Goal: Feedback & Contribution: Leave review/rating

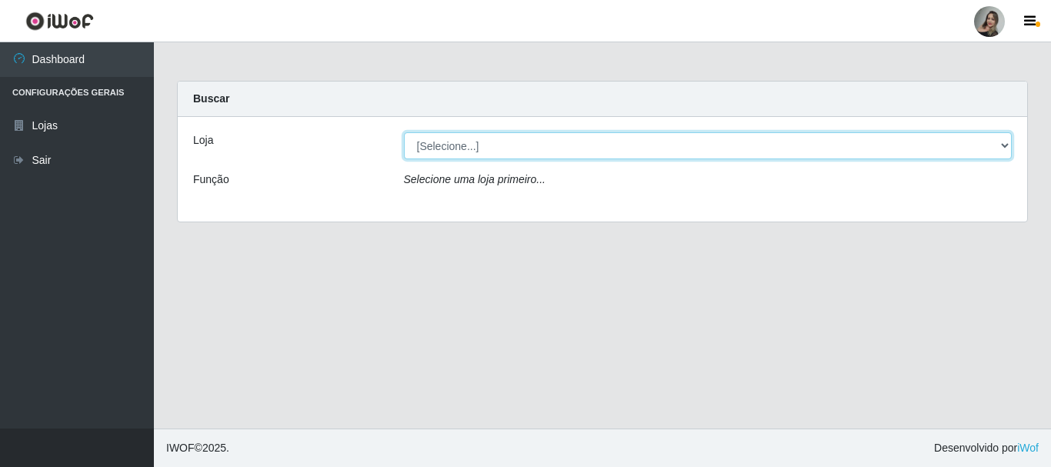
click at [461, 154] on select "[Selecione...] Supermercado Sao Francisco - Amarante" at bounding box center [708, 145] width 608 height 27
select select "383"
click at [404, 132] on select "[Selecione...] Supermercado Sao Francisco - Amarante" at bounding box center [708, 145] width 608 height 27
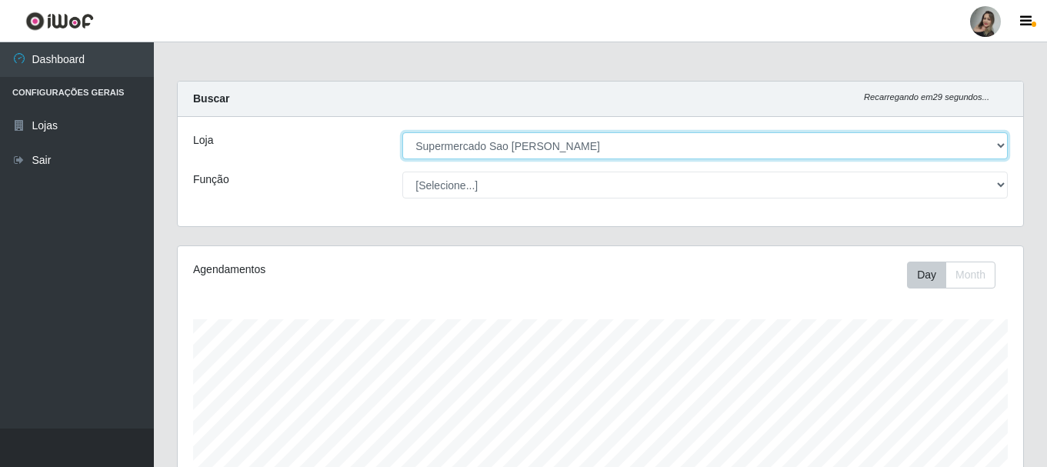
scroll to position [319, 845]
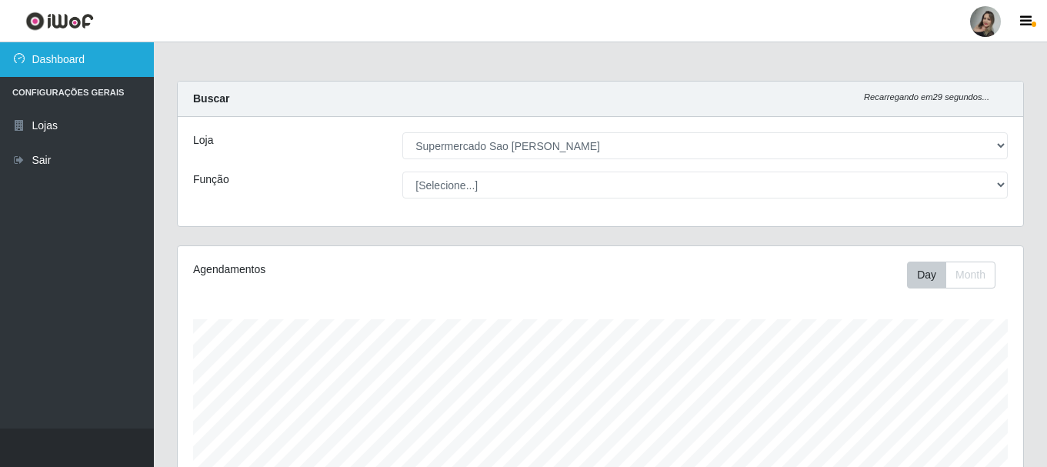
click at [72, 63] on link "Dashboard" at bounding box center [77, 59] width 154 height 35
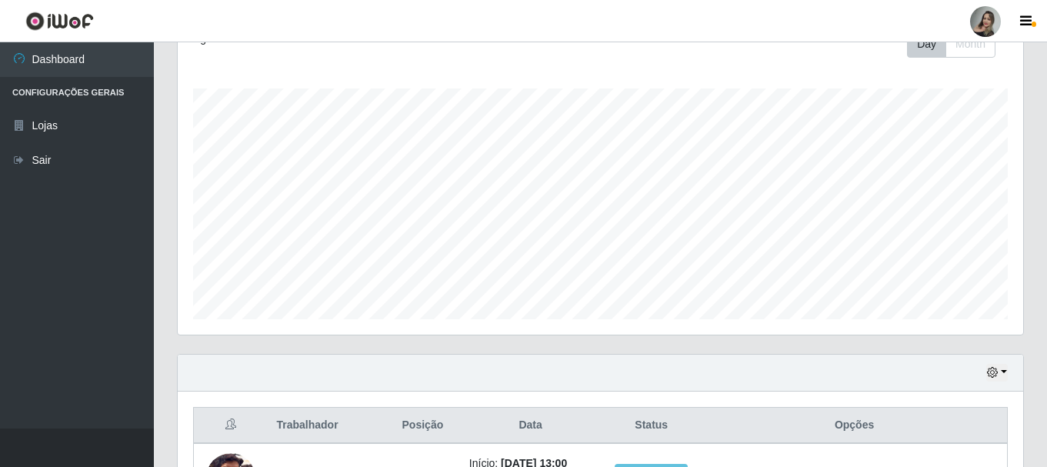
scroll to position [441, 0]
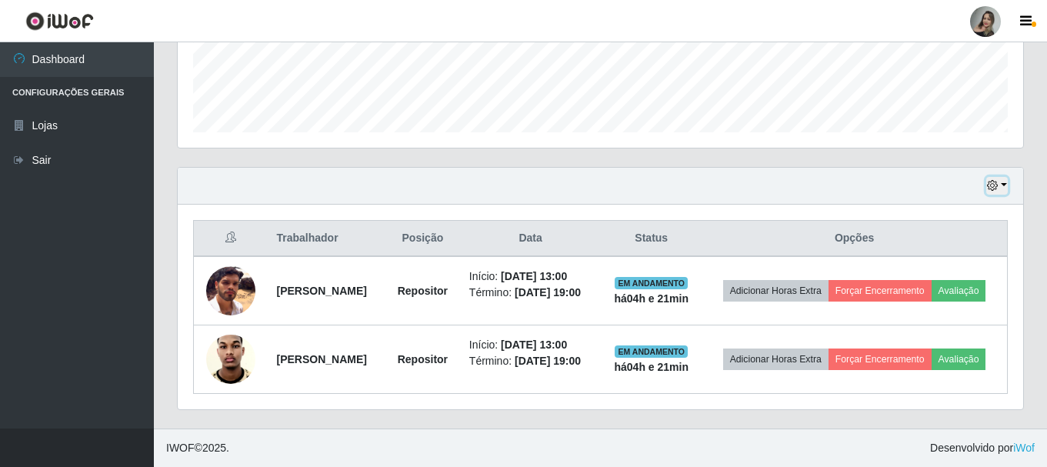
click at [1006, 177] on button "button" at bounding box center [997, 186] width 22 height 18
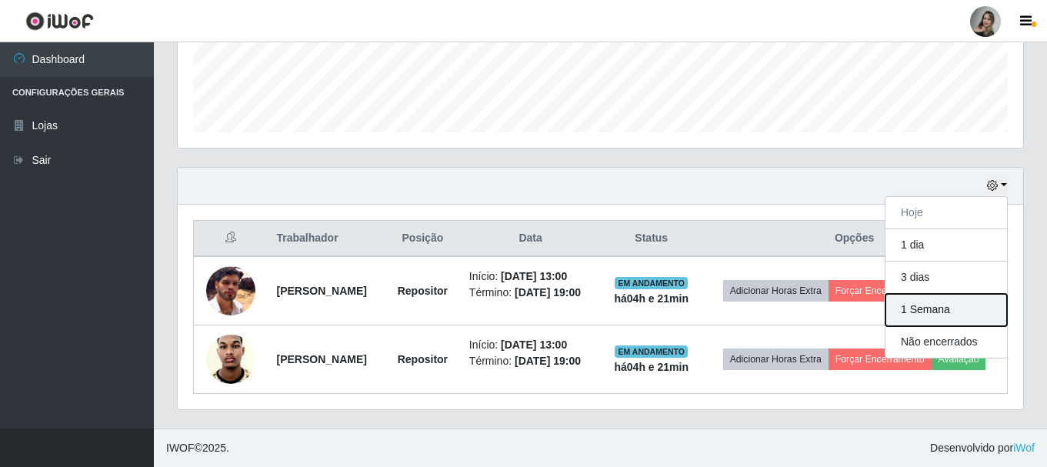
click at [911, 294] on button "1 Semana" at bounding box center [946, 310] width 122 height 32
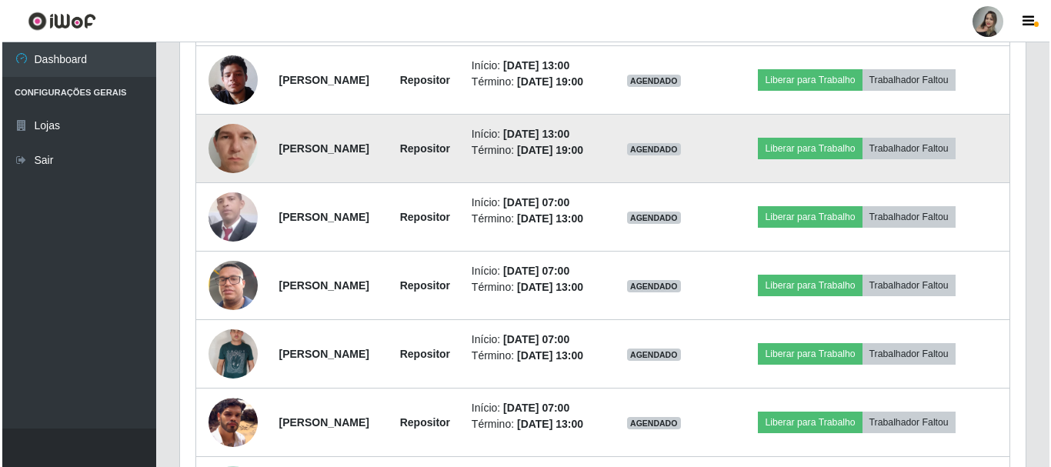
scroll to position [979, 0]
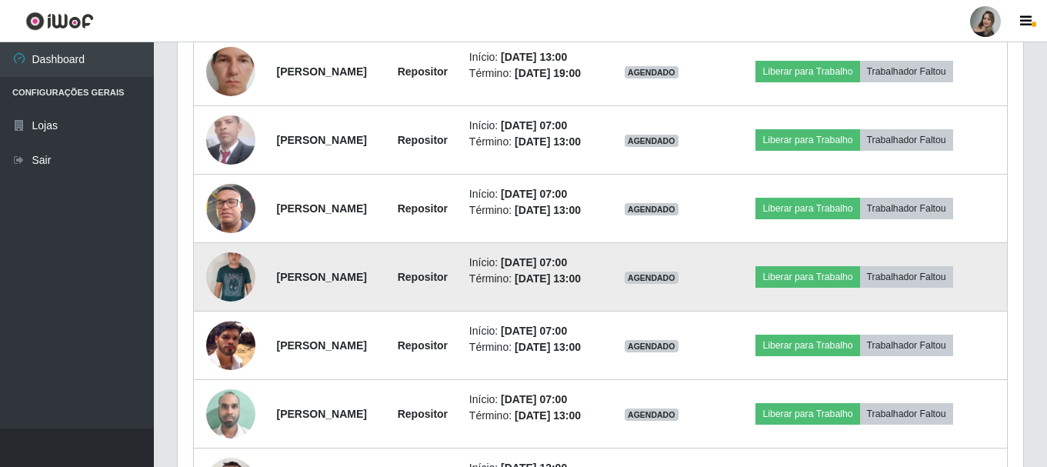
click at [216, 316] on img at bounding box center [230, 277] width 49 height 78
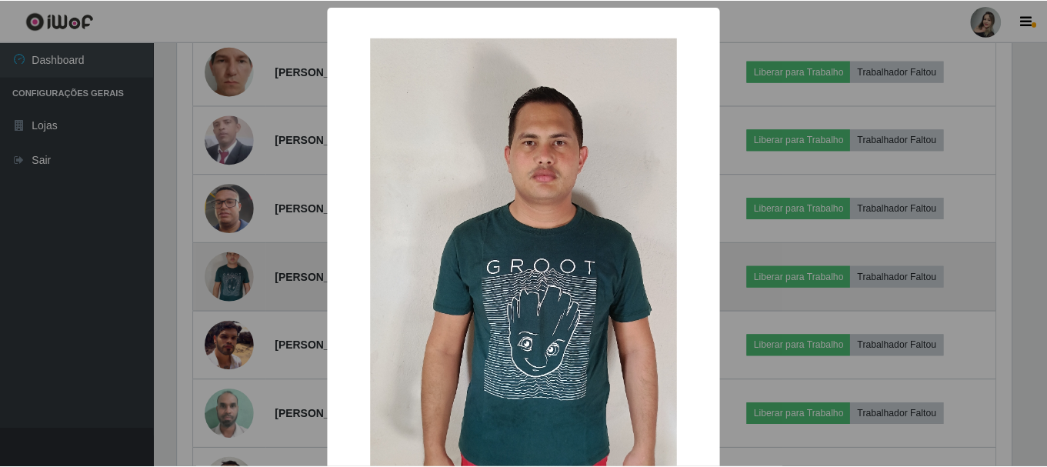
scroll to position [319, 837]
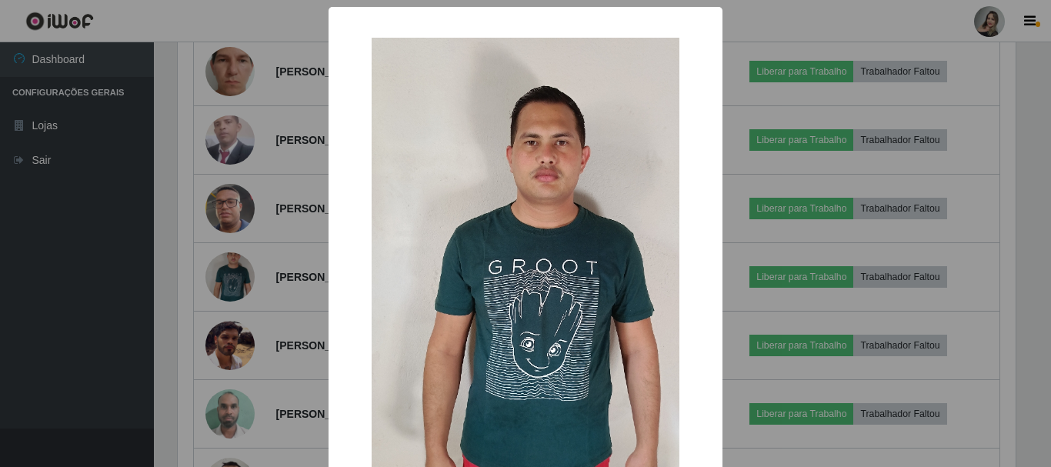
click at [289, 336] on div "× OK Cancel" at bounding box center [525, 233] width 1051 height 467
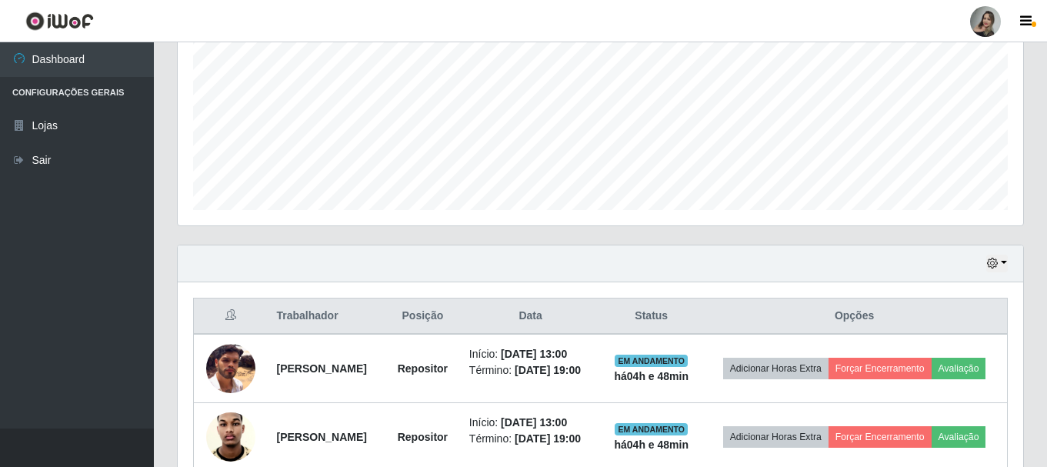
scroll to position [610, 0]
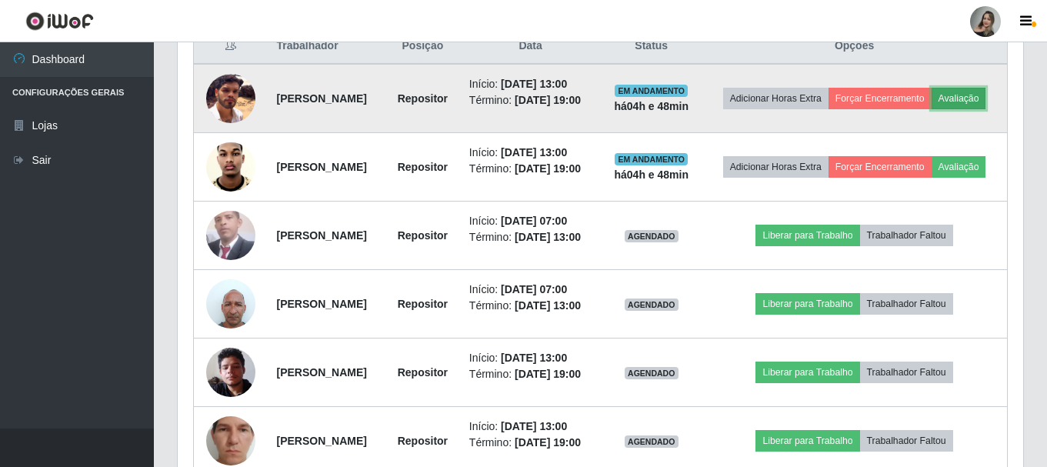
click at [931, 109] on button "Avaliação" at bounding box center [958, 99] width 55 height 22
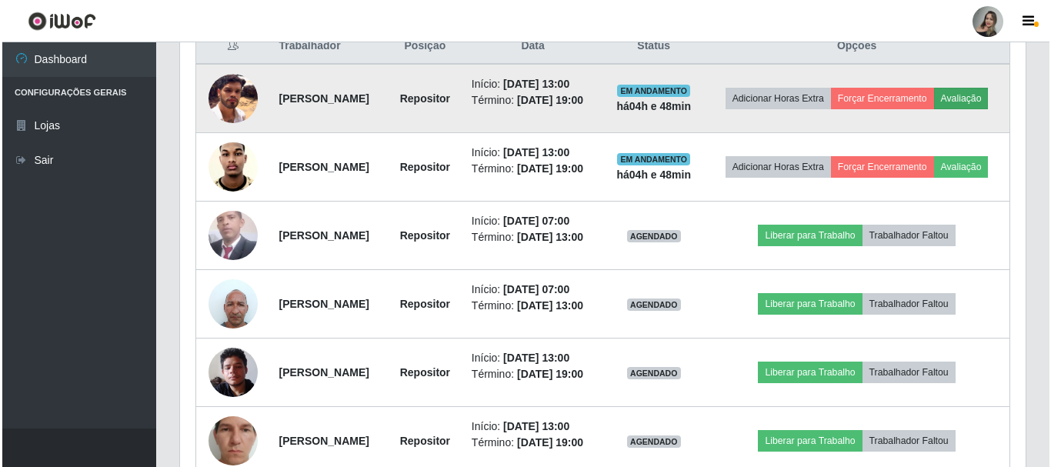
scroll to position [319, 837]
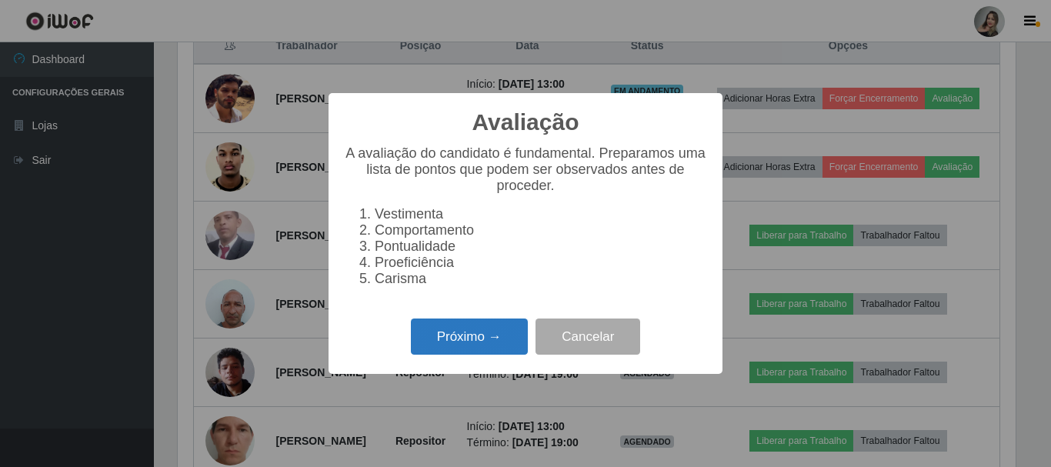
click at [466, 352] on button "Próximo →" at bounding box center [469, 336] width 117 height 36
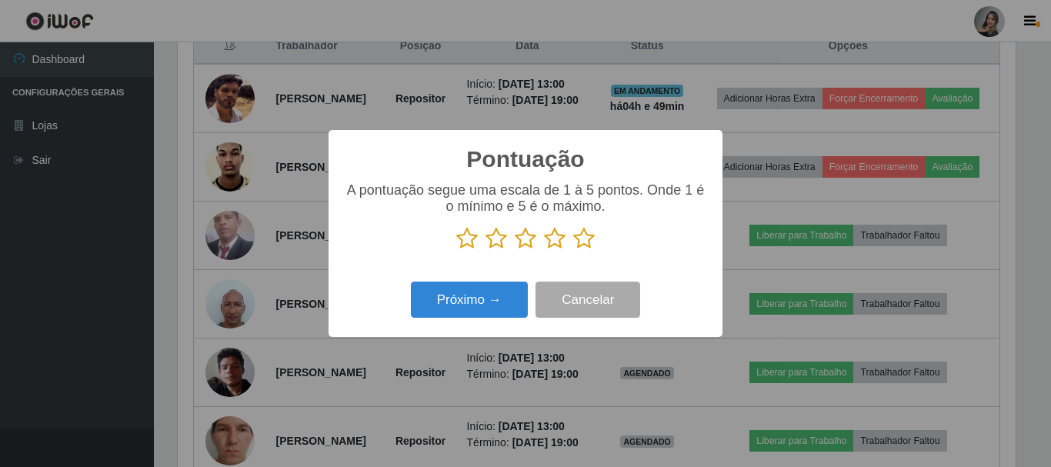
click at [532, 245] on icon at bounding box center [525, 238] width 22 height 23
click at [514, 250] on input "radio" at bounding box center [514, 250] width 0 height 0
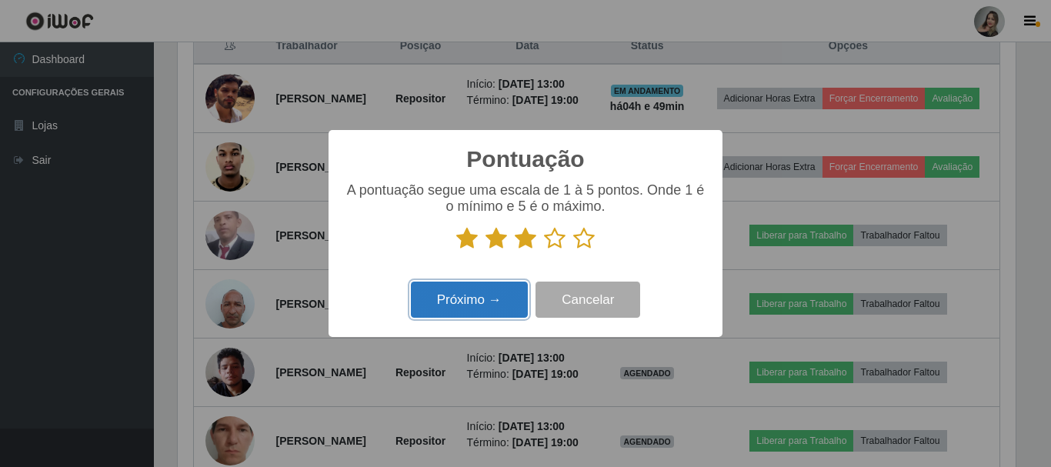
click at [478, 309] on button "Próximo →" at bounding box center [469, 299] width 117 height 36
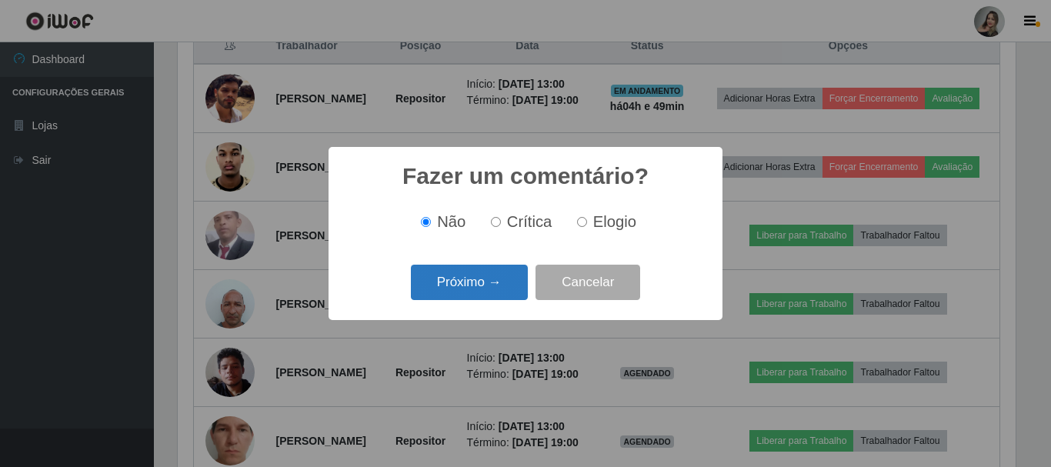
click at [484, 294] on button "Próximo →" at bounding box center [469, 283] width 117 height 36
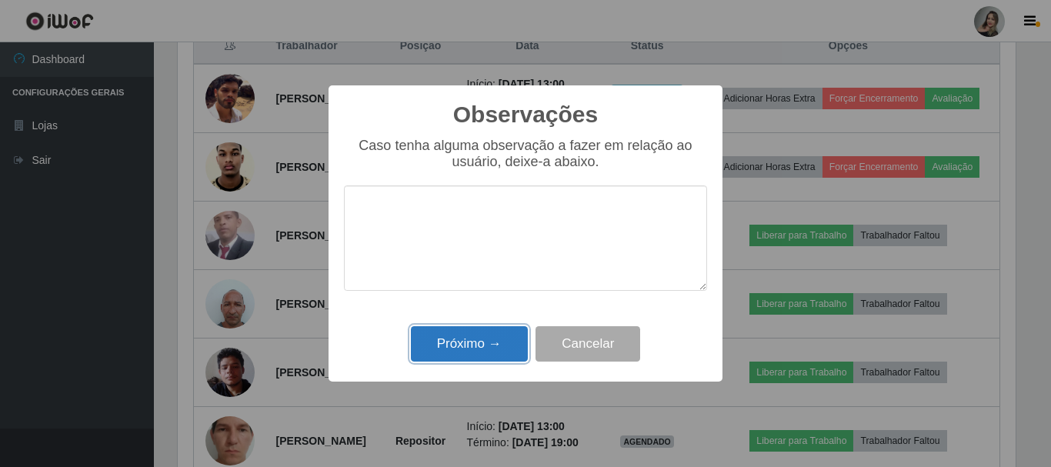
click at [482, 338] on button "Próximo →" at bounding box center [469, 344] width 117 height 36
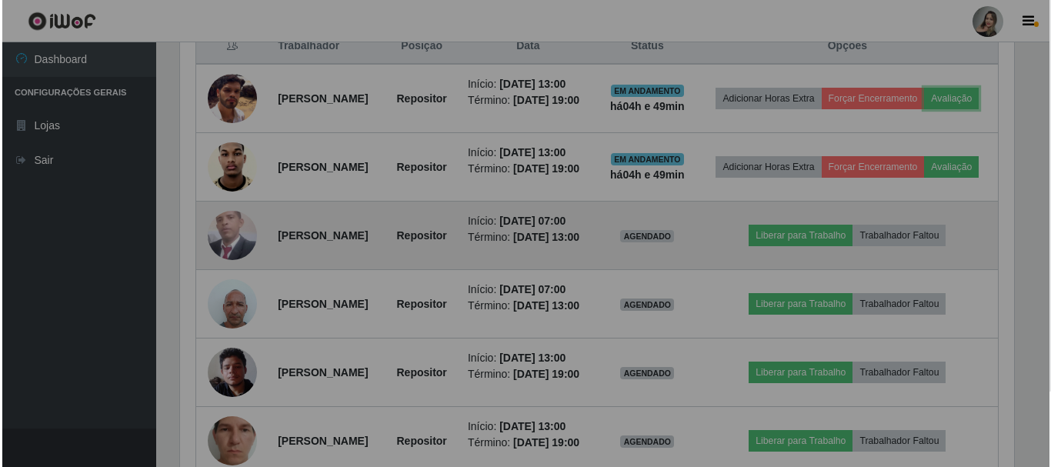
scroll to position [319, 845]
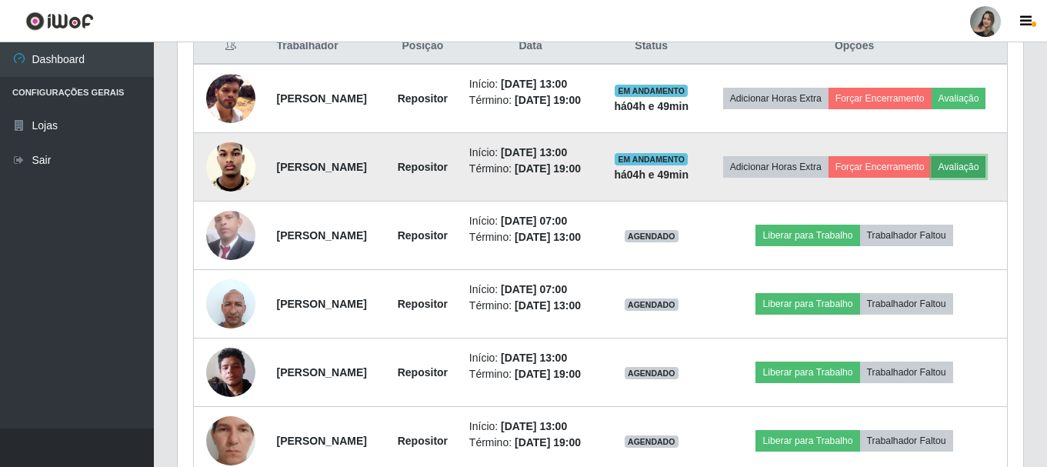
click at [931, 178] on button "Avaliação" at bounding box center [958, 167] width 55 height 22
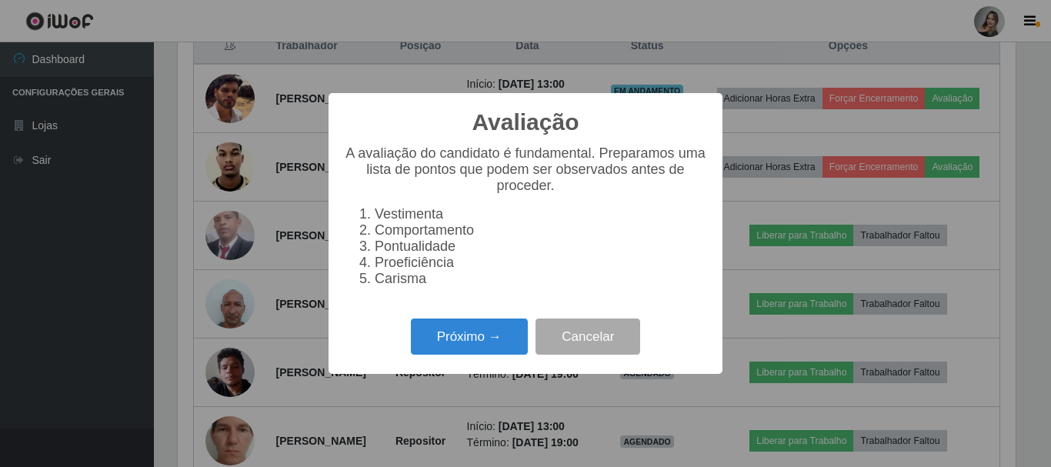
scroll to position [319, 837]
click at [476, 349] on button "Próximo →" at bounding box center [469, 336] width 117 height 36
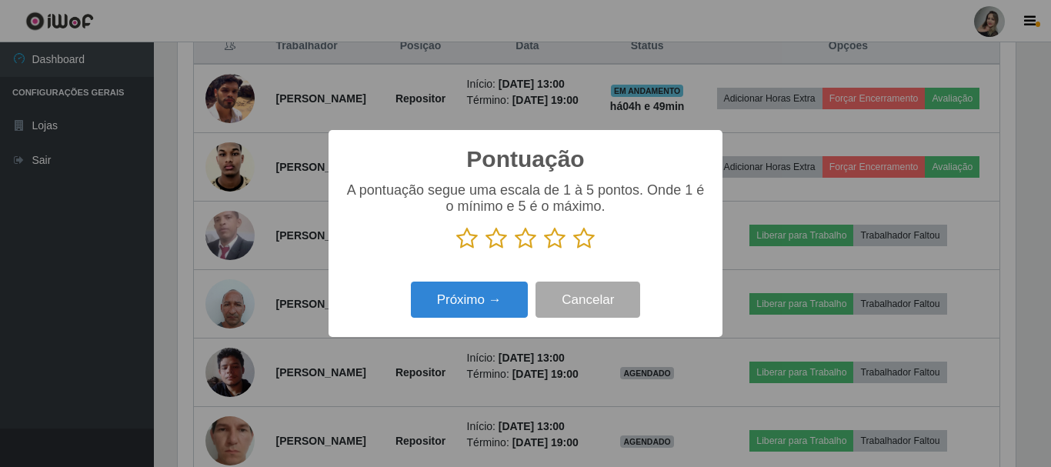
scroll to position [768734, 768216]
click at [497, 235] on icon at bounding box center [496, 238] width 22 height 23
click at [485, 250] on input "radio" at bounding box center [485, 250] width 0 height 0
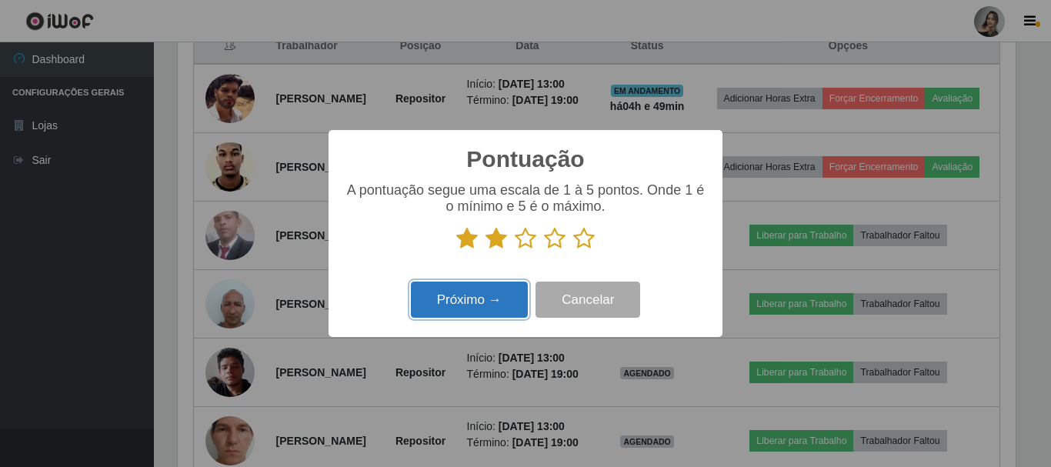
click at [493, 315] on button "Próximo →" at bounding box center [469, 299] width 117 height 36
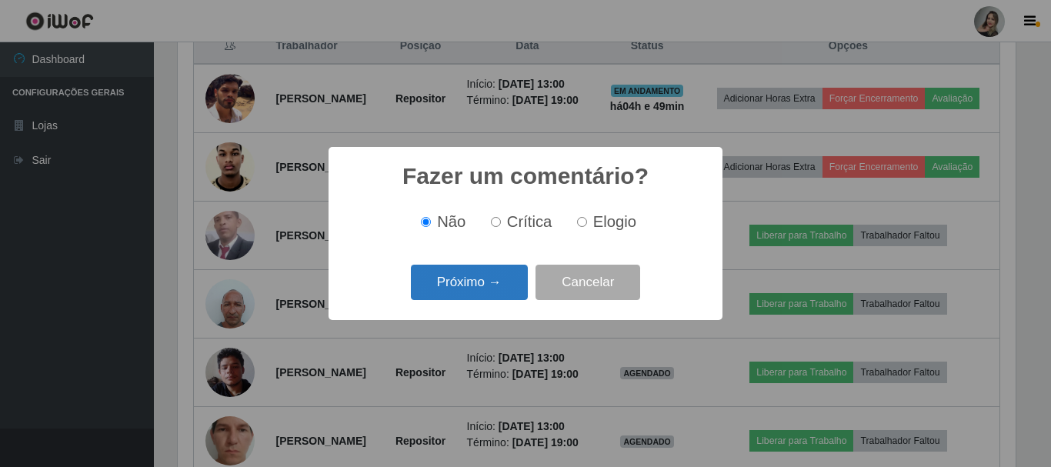
click at [496, 293] on button "Próximo →" at bounding box center [469, 283] width 117 height 36
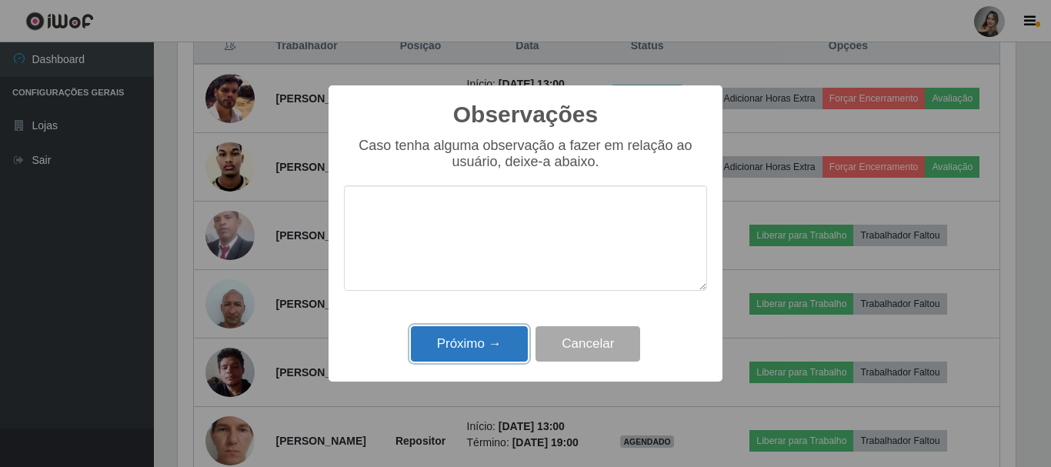
click at [485, 347] on button "Próximo →" at bounding box center [469, 344] width 117 height 36
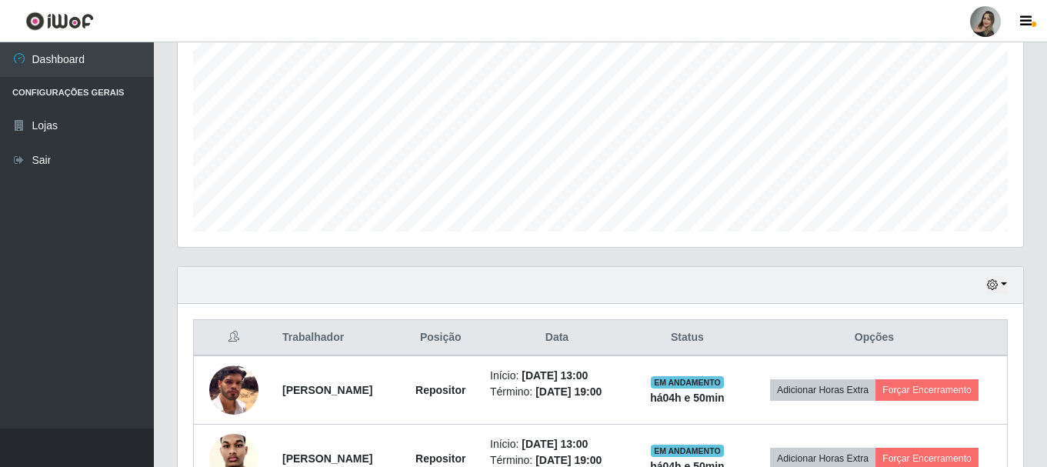
scroll to position [332, 0]
